Goal: Task Accomplishment & Management: Use online tool/utility

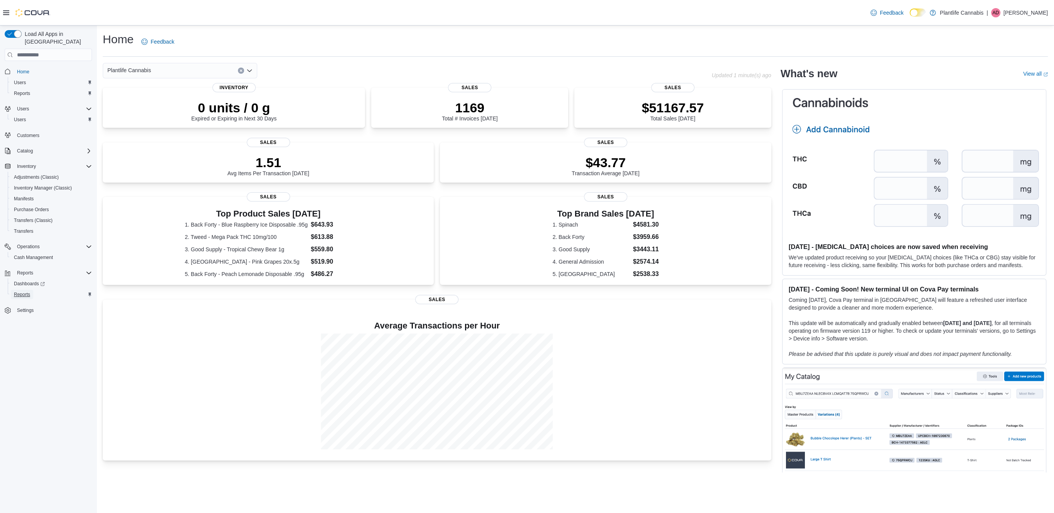
click at [27, 291] on span "Reports" at bounding box center [22, 294] width 16 height 6
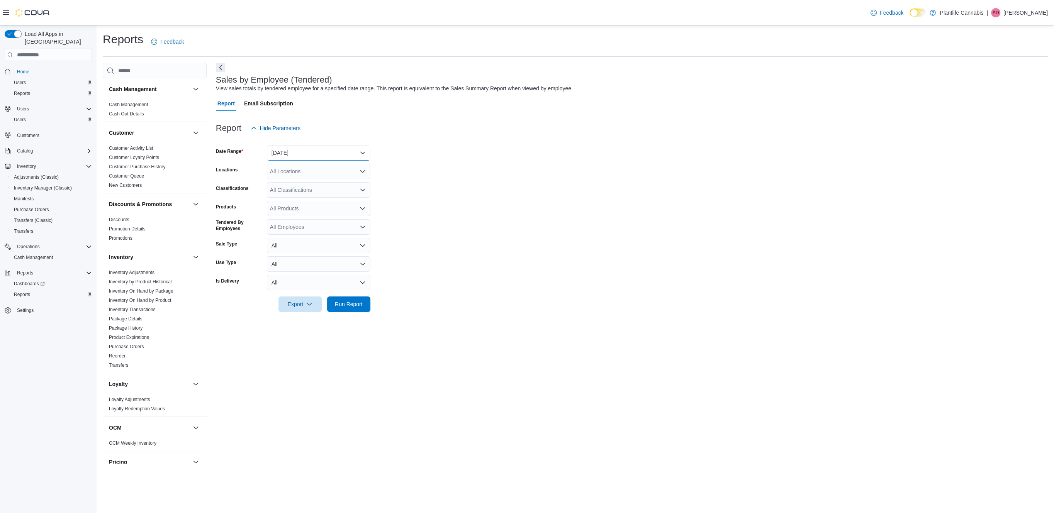
click at [311, 149] on button "[DATE]" at bounding box center [318, 152] width 103 height 15
click at [309, 184] on span "[DATE]" at bounding box center [323, 183] width 88 height 9
click at [302, 172] on div "All Locations" at bounding box center [318, 171] width 103 height 15
type input "****"
click at [305, 183] on span "[GEOGRAPHIC_DATA] - Mahogany Market" at bounding box center [339, 185] width 104 height 8
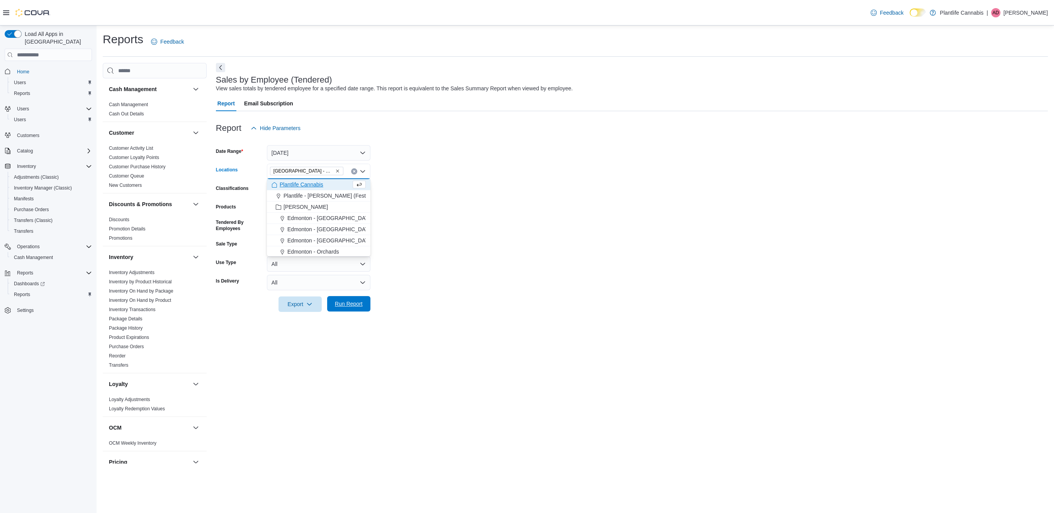
click at [345, 304] on span "Run Report" at bounding box center [349, 304] width 28 height 8
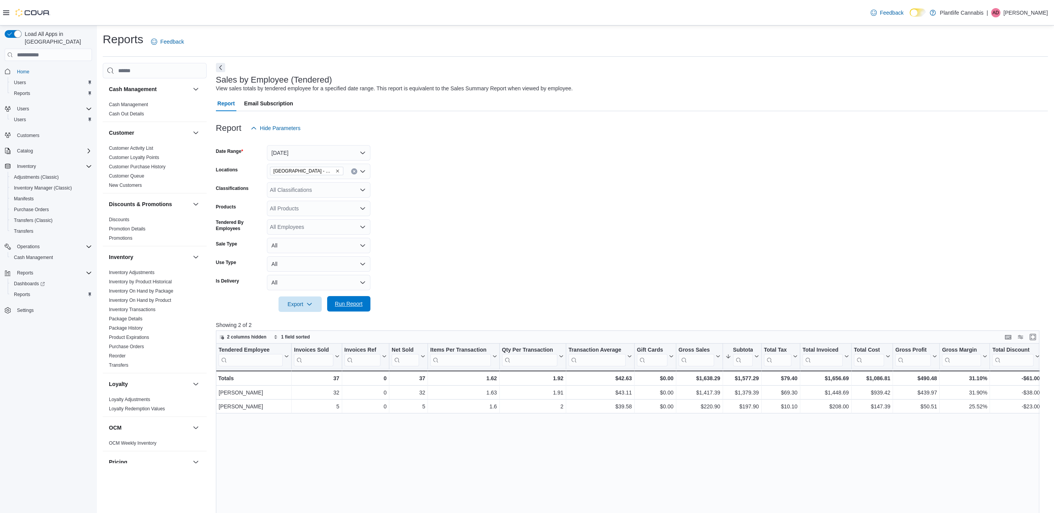
click at [355, 308] on span "Run Report" at bounding box center [349, 303] width 34 height 15
click at [351, 302] on span "Run Report" at bounding box center [349, 304] width 28 height 8
click at [337, 171] on icon "Remove Calgary - Mahogany Market from selection in this group" at bounding box center [337, 171] width 5 height 5
type input "***"
click at [332, 185] on span "Calgary - Mahogany" at bounding box center [311, 185] width 49 height 8
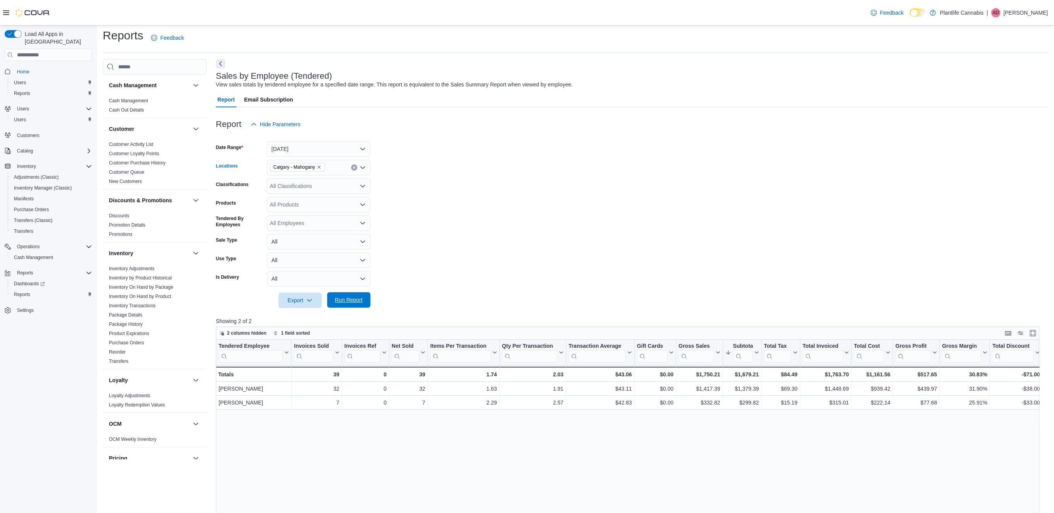
click at [359, 308] on span "Run Report" at bounding box center [349, 299] width 34 height 15
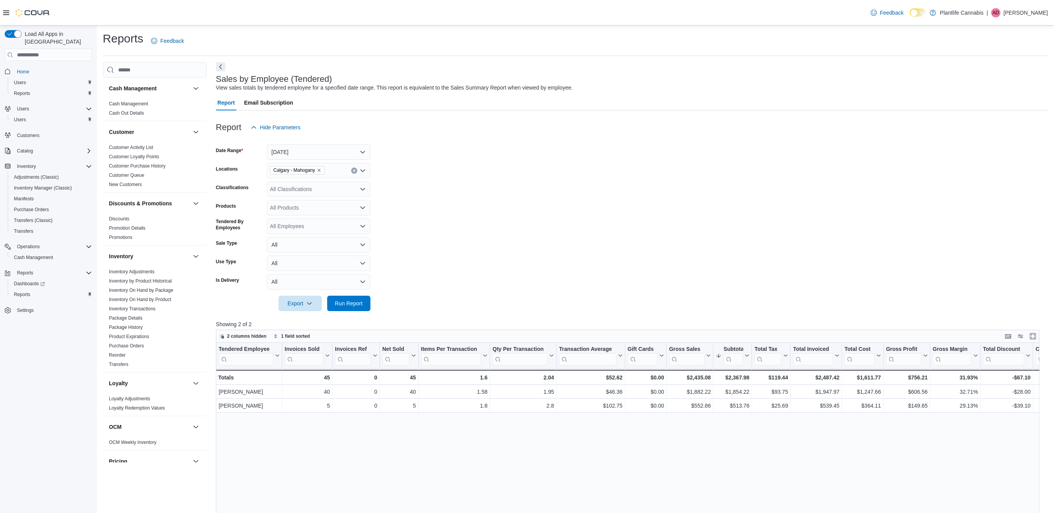
scroll to position [1, 0]
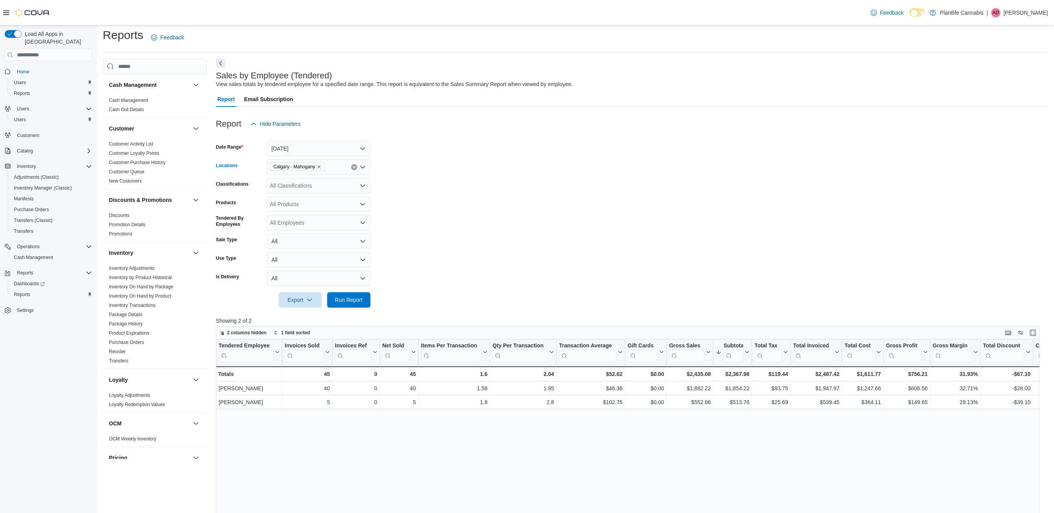
click at [324, 171] on span "Calgary - Mahogany" at bounding box center [297, 167] width 55 height 8
click at [320, 167] on icon "Remove Calgary - Mahogany from selection in this group" at bounding box center [318, 167] width 3 height 3
type input "***"
click at [322, 180] on span "Calgary - Seton" at bounding box center [305, 181] width 37 height 8
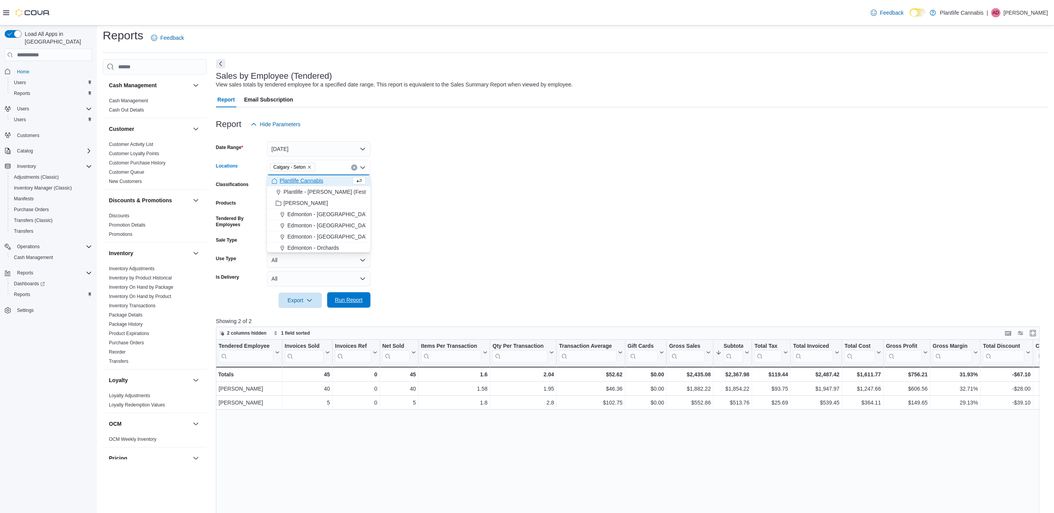
click at [362, 296] on span "Run Report" at bounding box center [349, 299] width 34 height 15
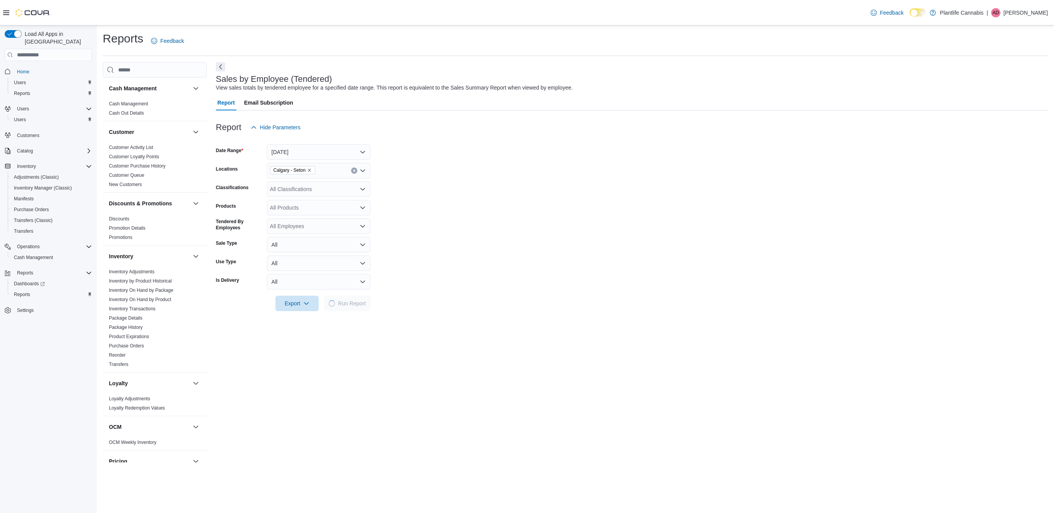
scroll to position [2, 0]
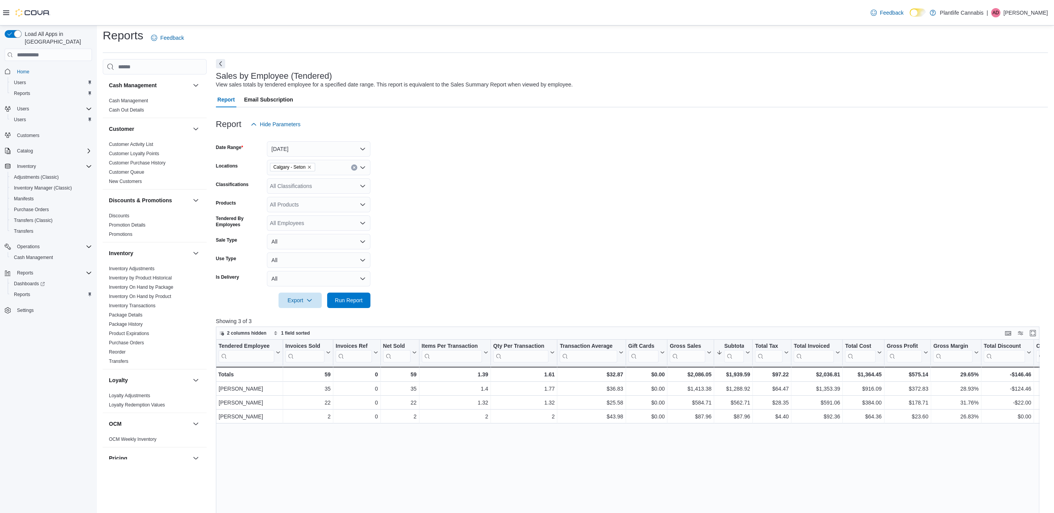
click at [314, 169] on span "Calgary - Seton" at bounding box center [292, 167] width 45 height 8
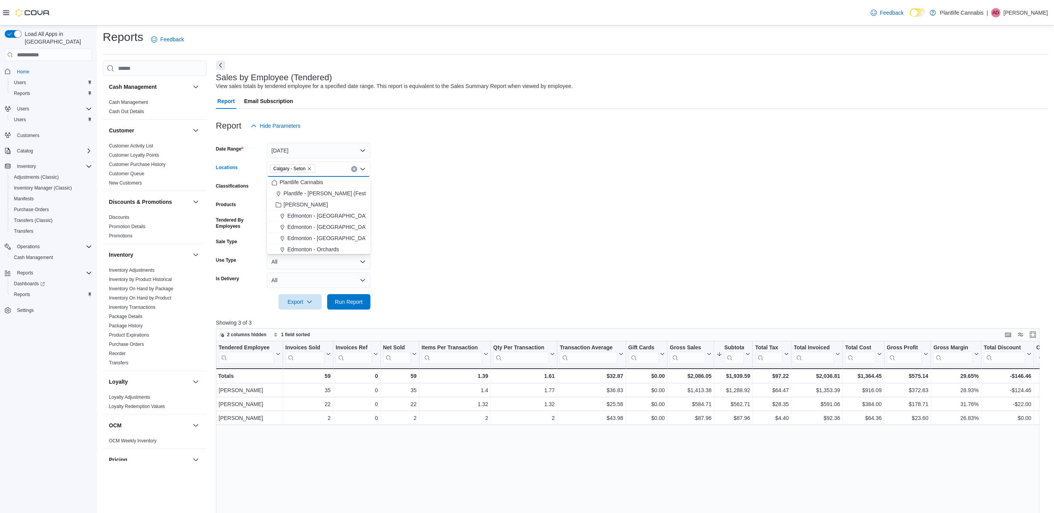
scroll to position [1, 0]
click at [312, 169] on icon "Remove Calgary - Seton from selection in this group" at bounding box center [309, 170] width 5 height 5
type input "***"
click at [320, 185] on span "[GEOGRAPHIC_DATA] - Mahogany Market" at bounding box center [339, 184] width 104 height 8
click at [343, 303] on span "Run Report" at bounding box center [349, 303] width 28 height 8
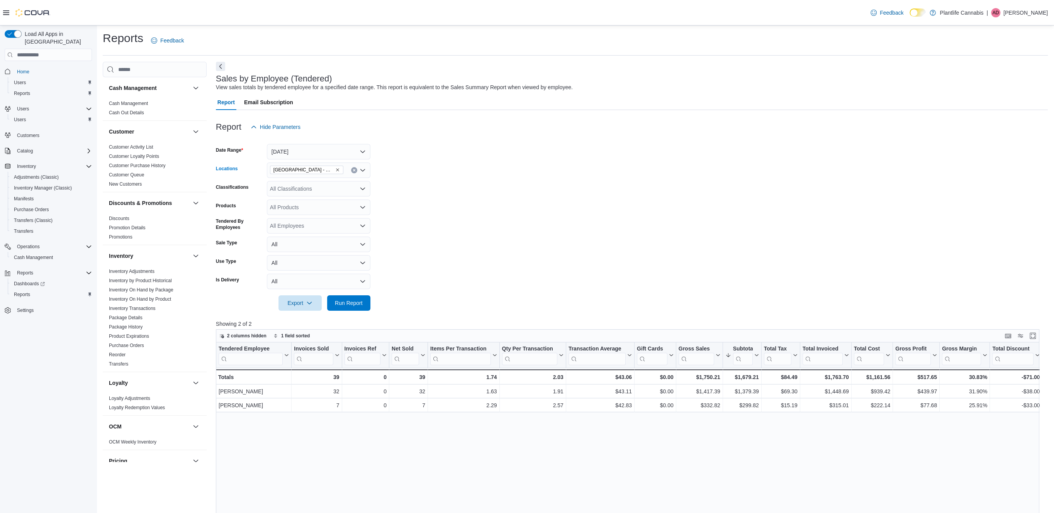
click at [336, 170] on icon "Remove Calgary - Mahogany Market from selection in this group" at bounding box center [337, 170] width 5 height 5
type input "***"
click at [324, 186] on span "Calgary - Mahogany" at bounding box center [311, 184] width 49 height 8
click at [350, 303] on span "Run Report" at bounding box center [349, 303] width 28 height 8
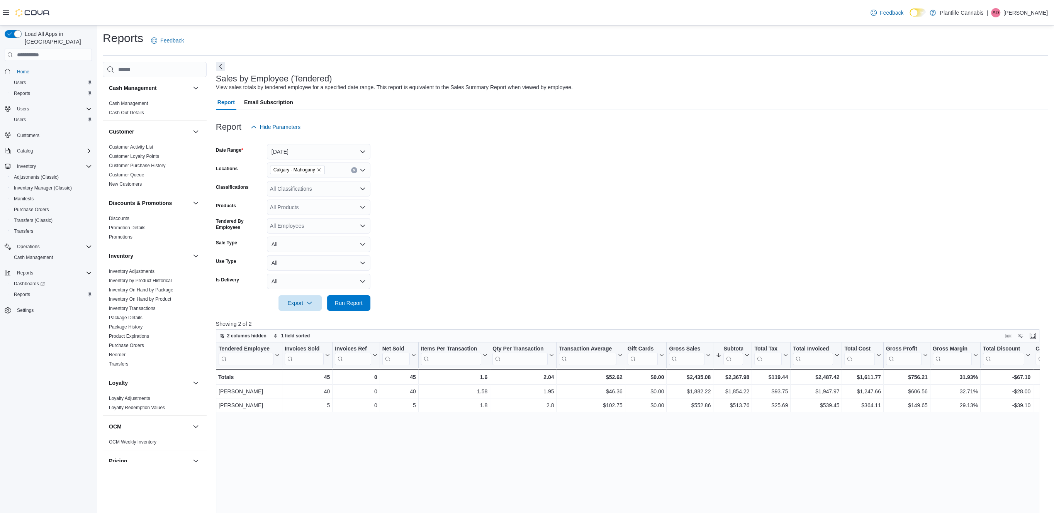
click at [336, 172] on div "Calgary - Mahogany" at bounding box center [318, 170] width 103 height 15
type input "***"
click at [334, 181] on span "[GEOGRAPHIC_DATA] - Mahogany Market" at bounding box center [339, 184] width 104 height 8
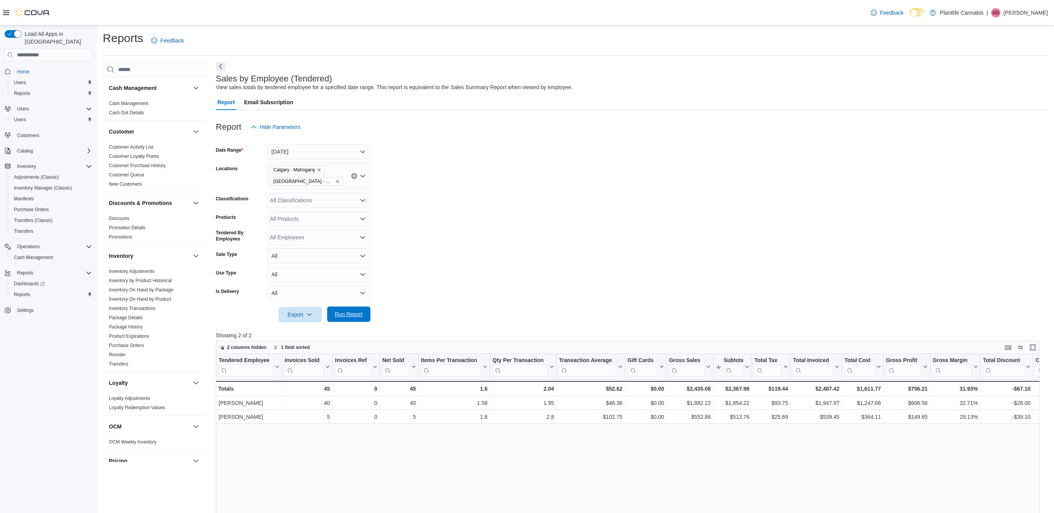
click at [353, 307] on span "Run Report" at bounding box center [349, 314] width 34 height 15
